Goal: Navigation & Orientation: Understand site structure

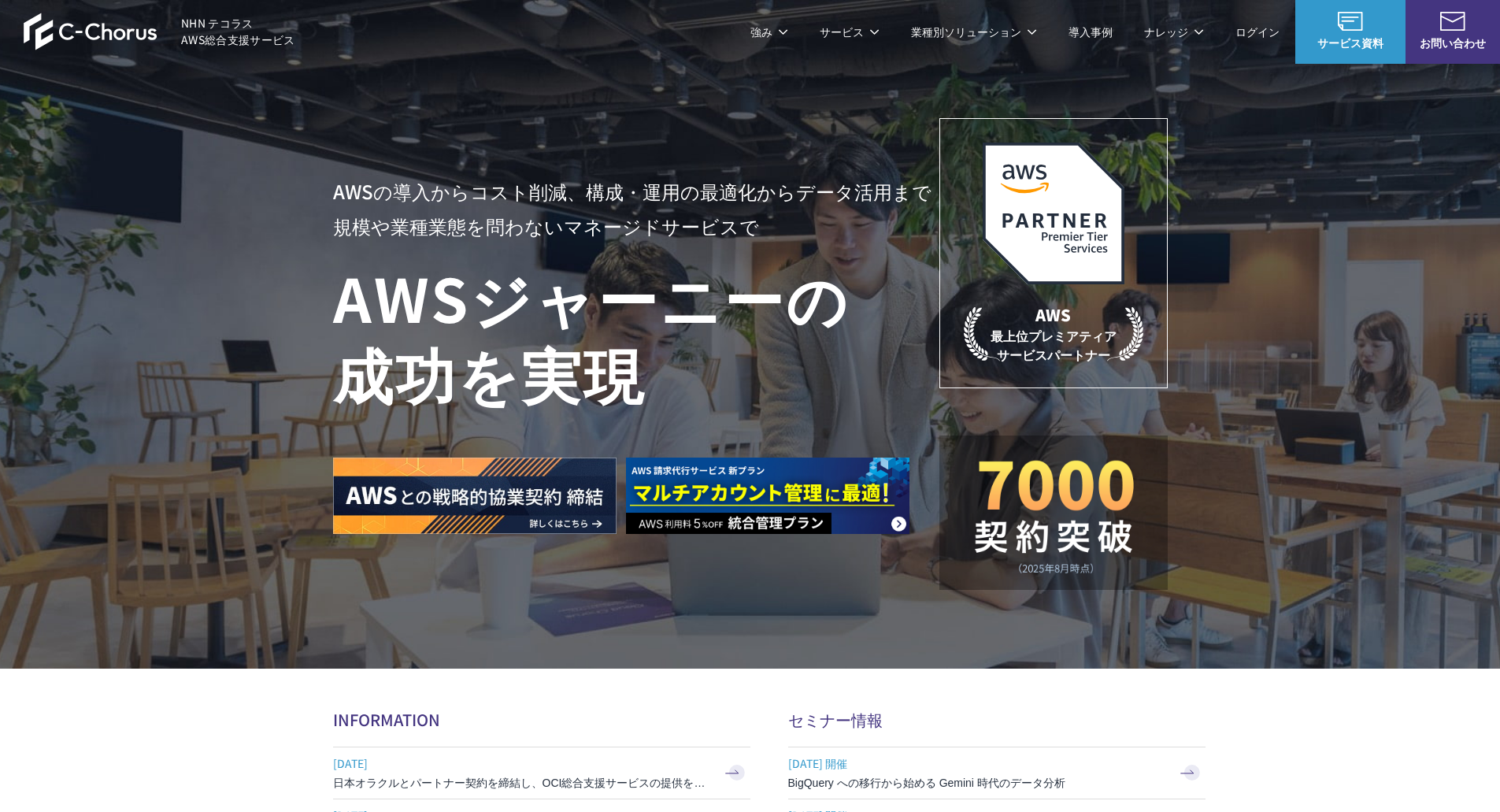
click at [1324, 39] on span "サービス資料" at bounding box center [1350, 43] width 110 height 16
click at [1451, 47] on span "お問い合わせ" at bounding box center [1452, 43] width 95 height 16
click at [118, 40] on img at bounding box center [90, 31] width 134 height 38
click at [238, 29] on span "NHN テコラス AWS総合支援サービス" at bounding box center [238, 31] width 114 height 33
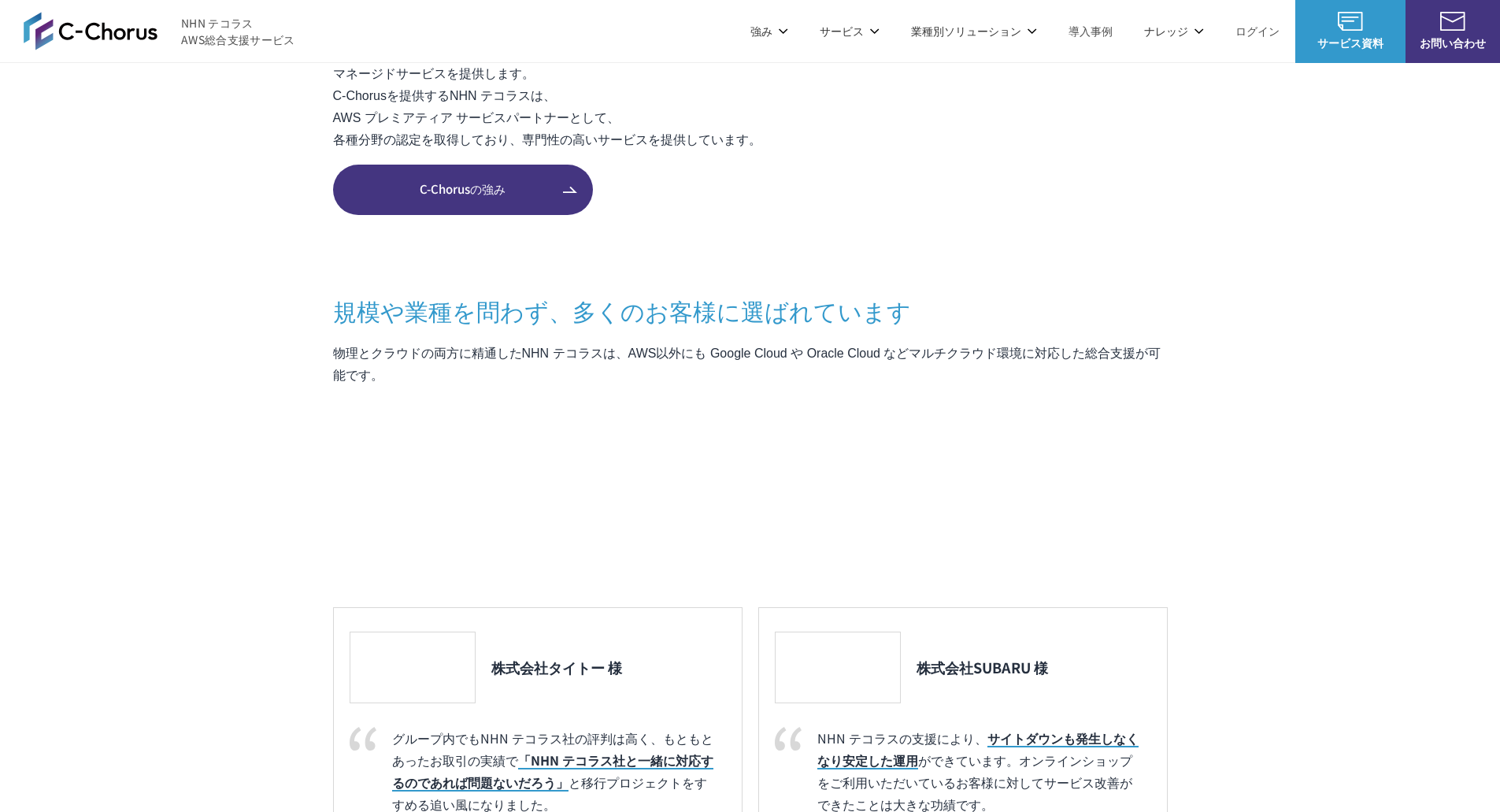
scroll to position [1181, 0]
